Goal: Transaction & Acquisition: Purchase product/service

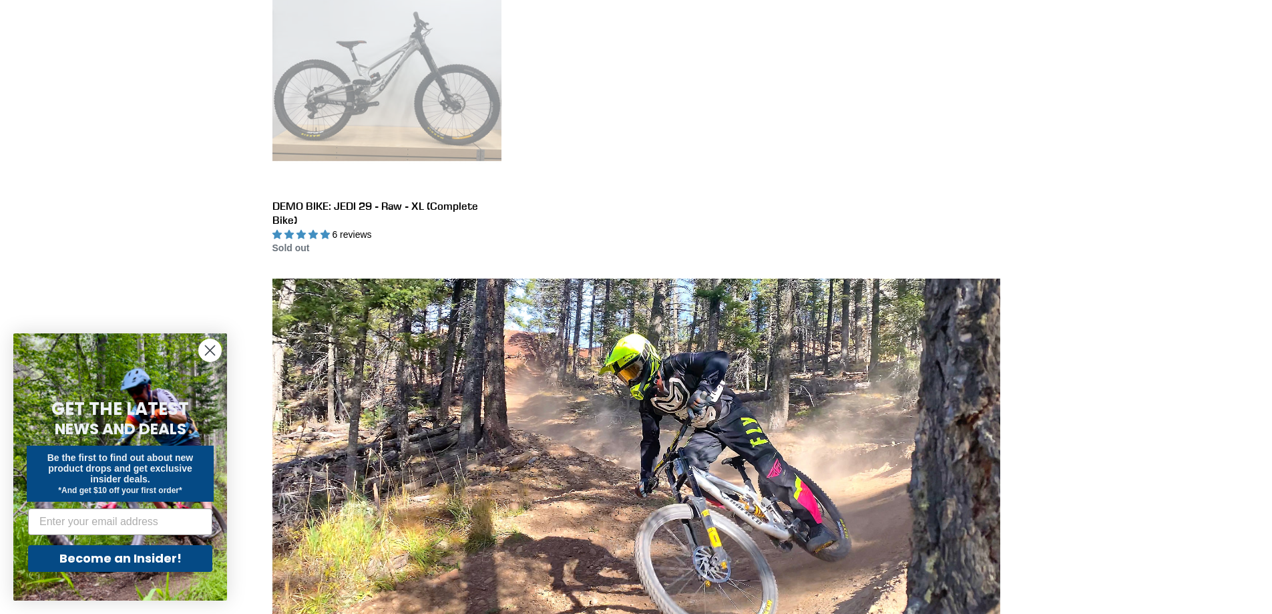
scroll to position [401, 0]
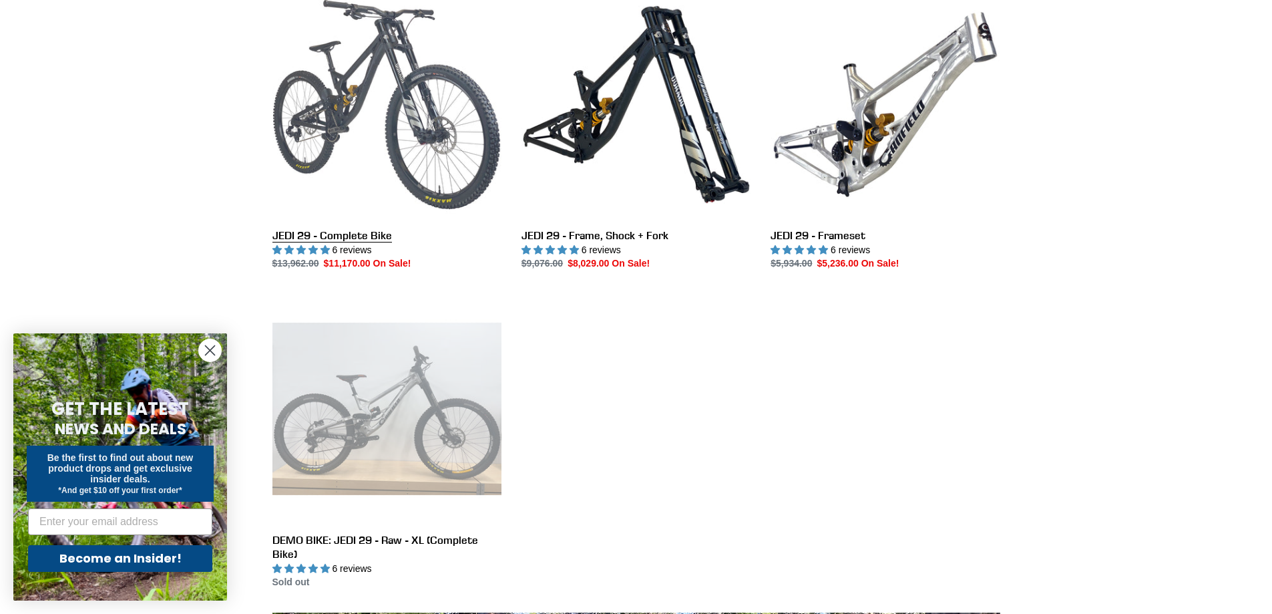
click at [355, 93] on link "JEDI 29 - Complete Bike" at bounding box center [387, 130] width 229 height 281
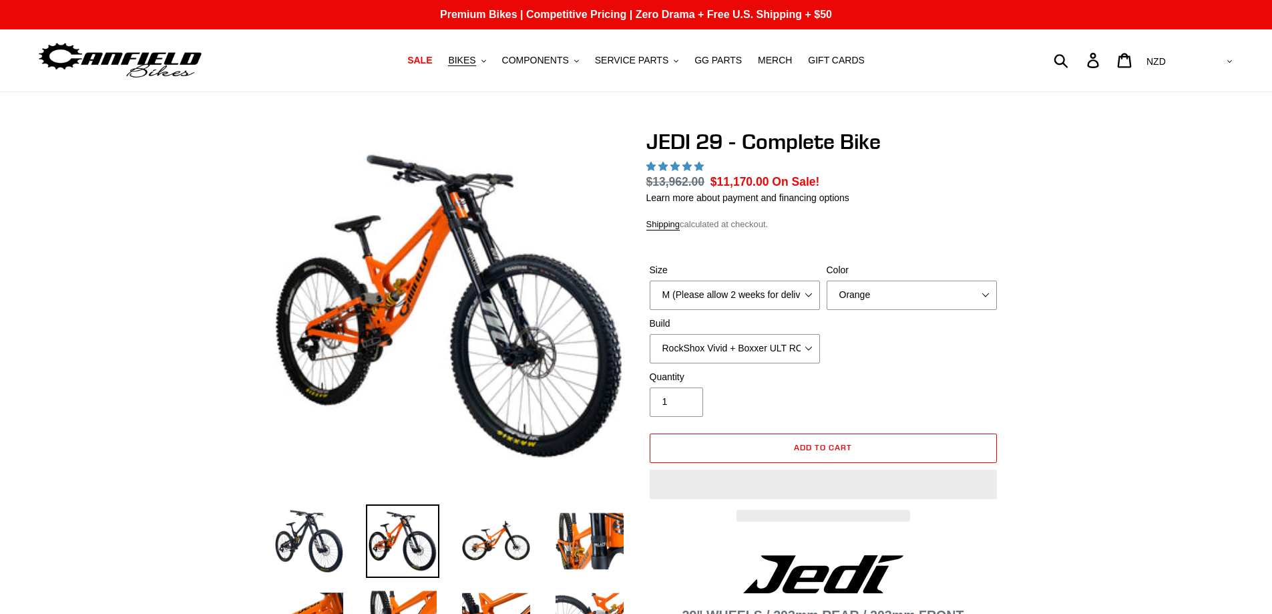
select select "highest-rating"
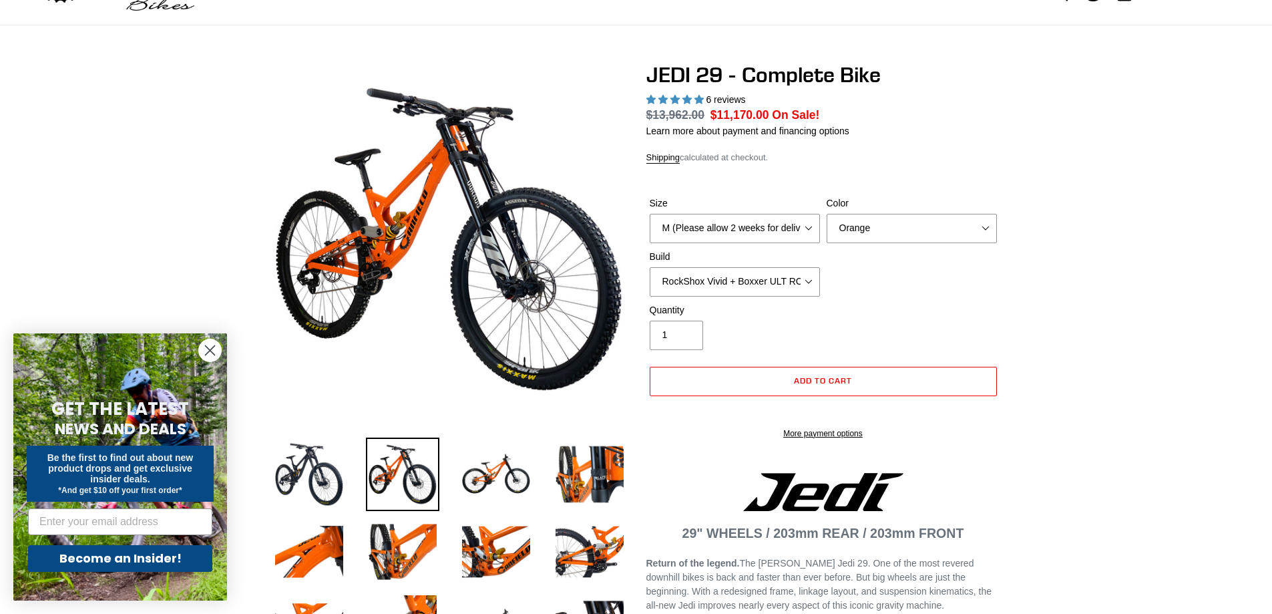
scroll to position [134, 0]
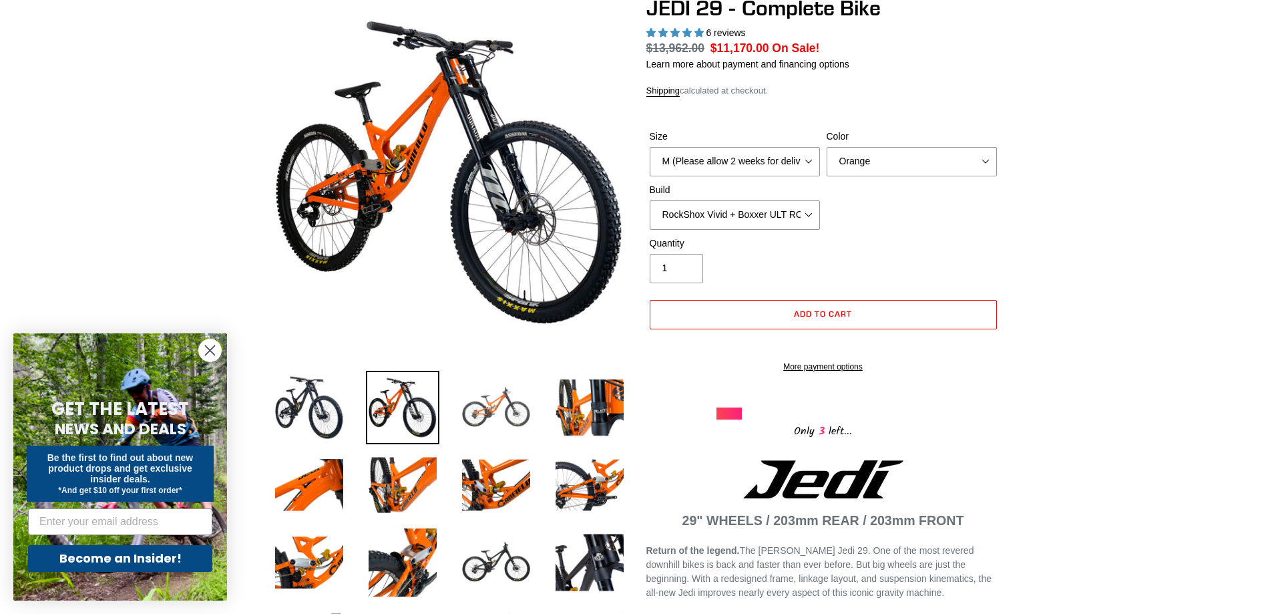
click at [480, 416] on img at bounding box center [496, 407] width 73 height 73
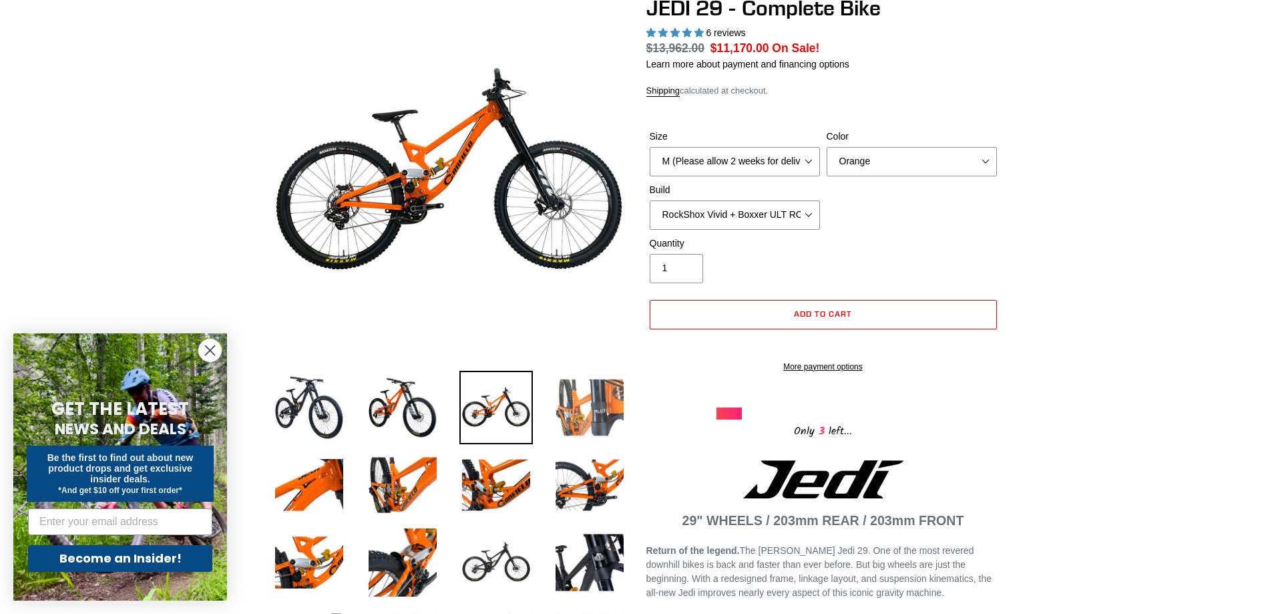
click at [577, 397] on img at bounding box center [589, 407] width 73 height 73
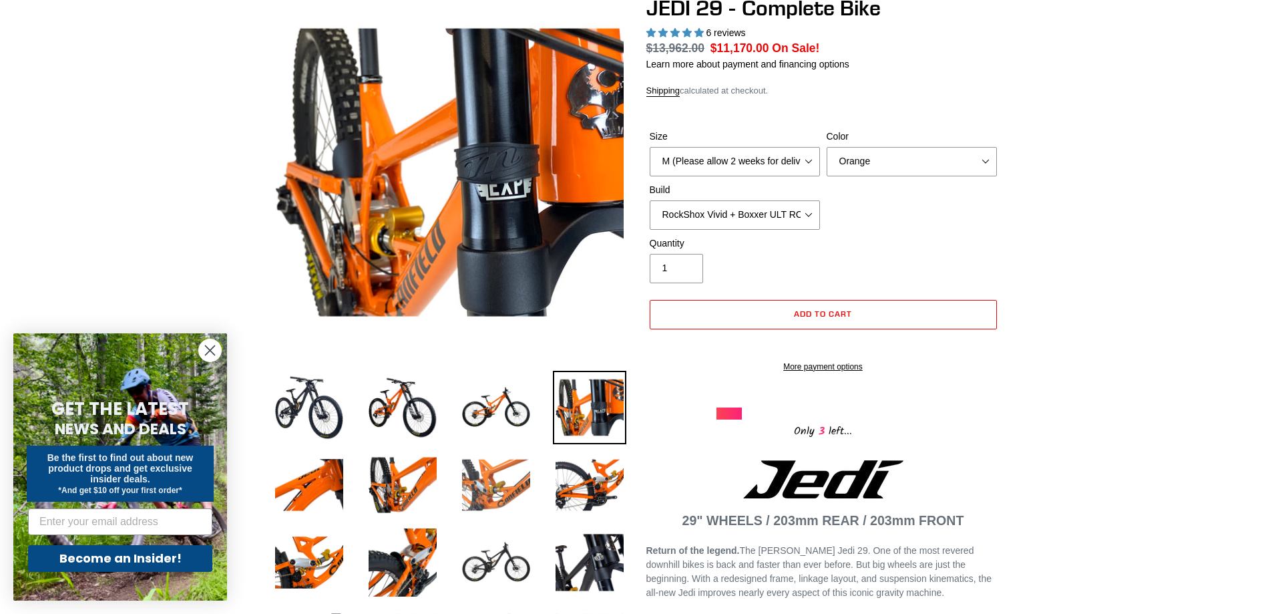
click at [494, 455] on img at bounding box center [496, 484] width 73 height 73
